Goal: Transaction & Acquisition: Purchase product/service

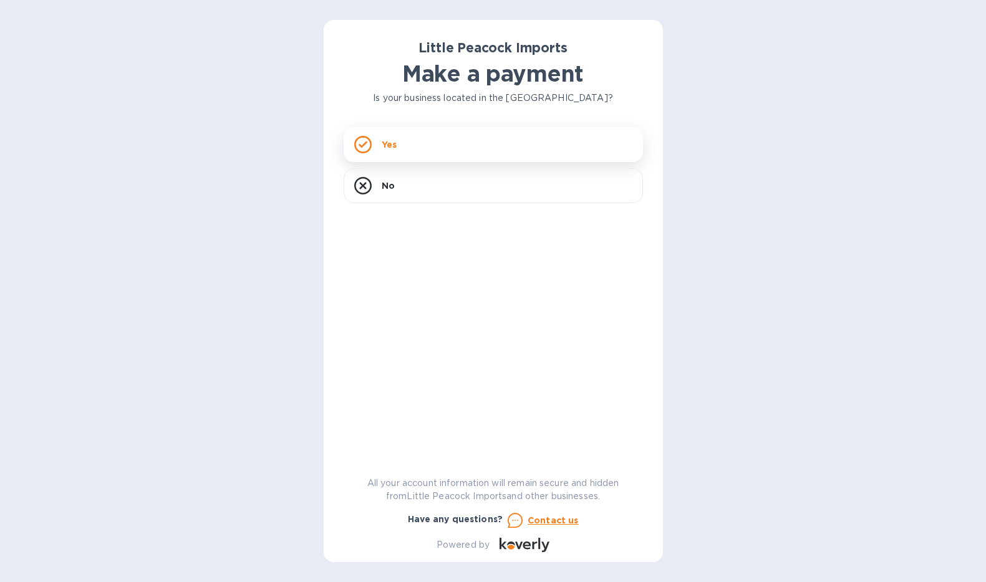
click at [549, 140] on div "Yes" at bounding box center [493, 144] width 299 height 35
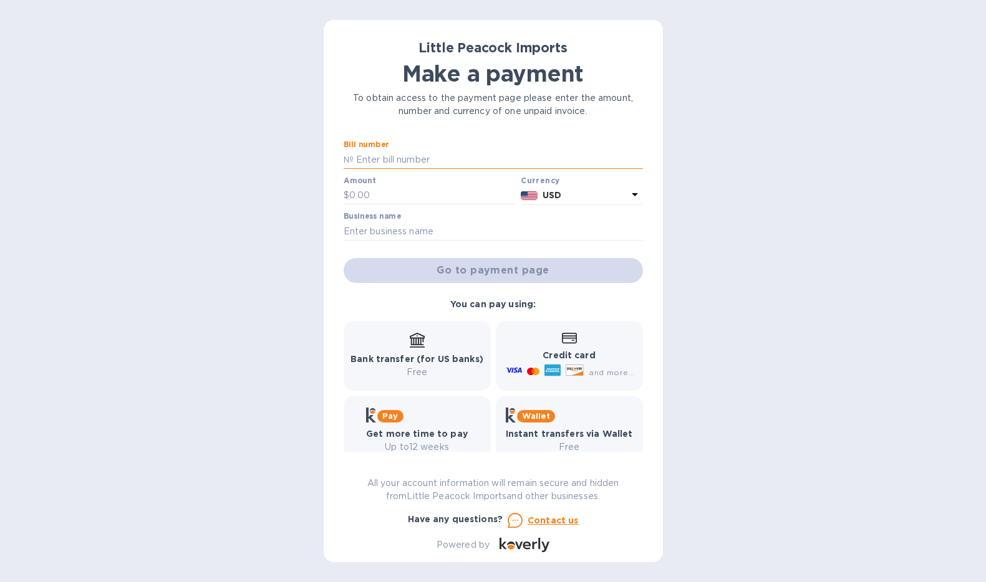
click at [372, 152] on input "text" at bounding box center [498, 159] width 289 height 19
type input "LP2509034"
click at [354, 198] on input "text" at bounding box center [432, 195] width 167 height 19
type input "648.00"
click at [400, 233] on input "text" at bounding box center [493, 231] width 299 height 19
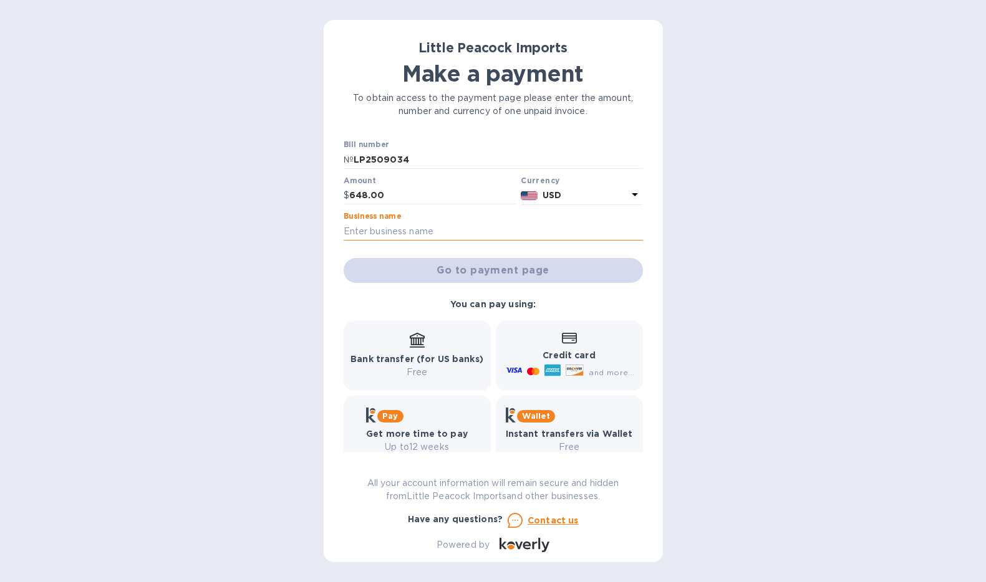
type input "W&G WINES"
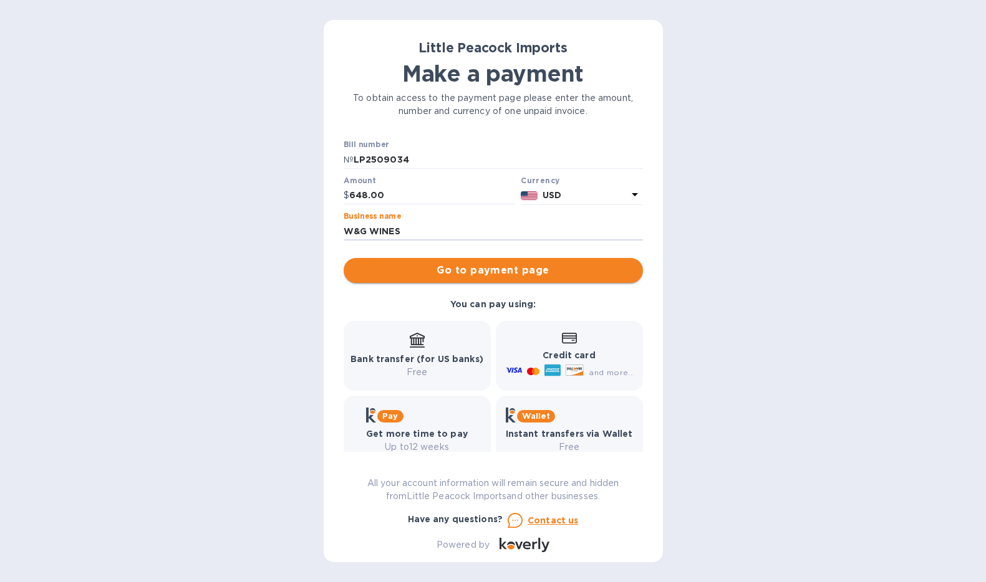
click at [476, 276] on span "Go to payment page" at bounding box center [493, 270] width 279 height 15
